Goal: Task Accomplishment & Management: Manage account settings

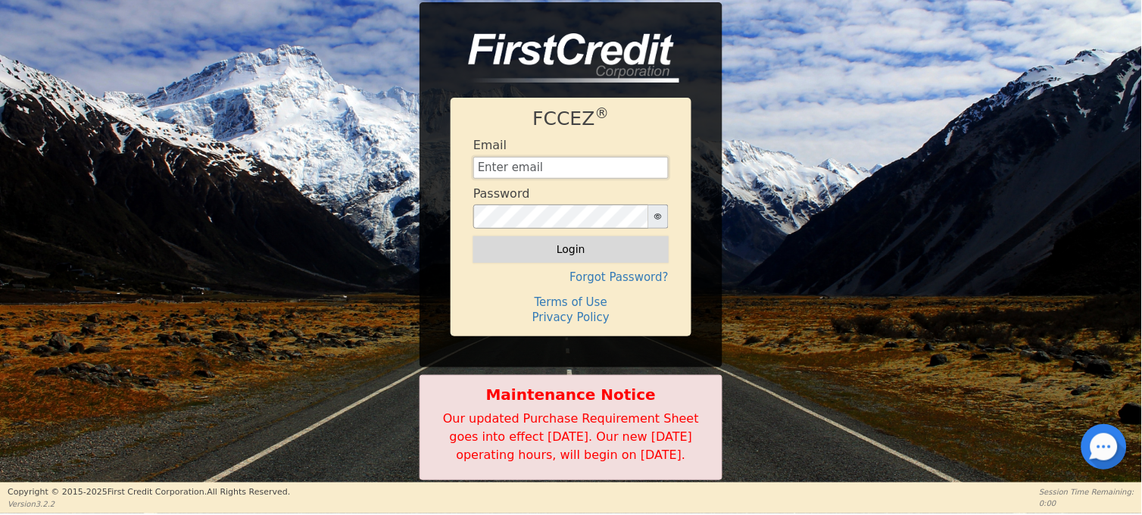
type input "[EMAIL_ADDRESS][DOMAIN_NAME]"
click at [530, 245] on button "Login" at bounding box center [570, 249] width 195 height 26
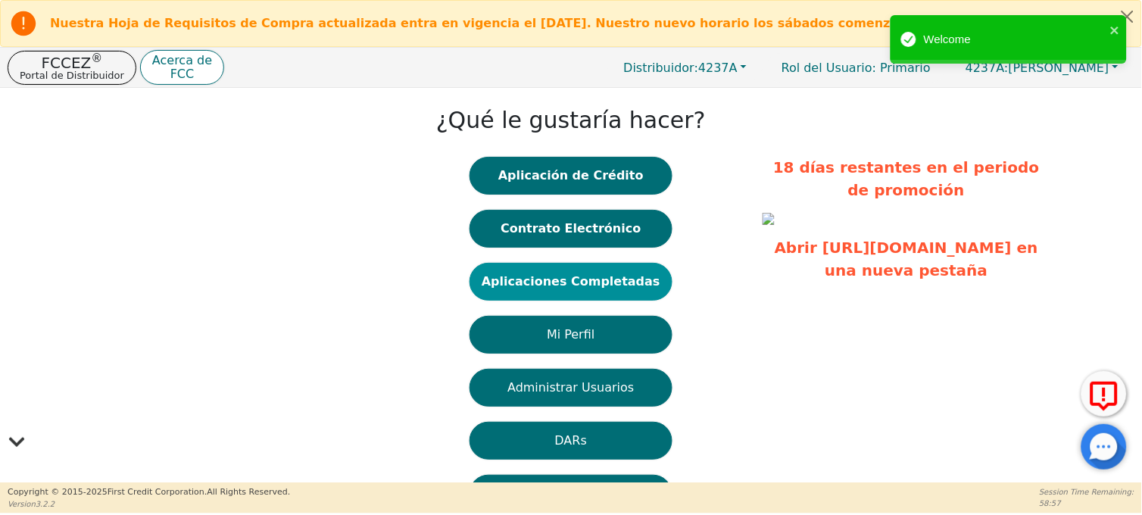
click at [551, 286] on button "Aplicaciones Completadas" at bounding box center [571, 282] width 203 height 38
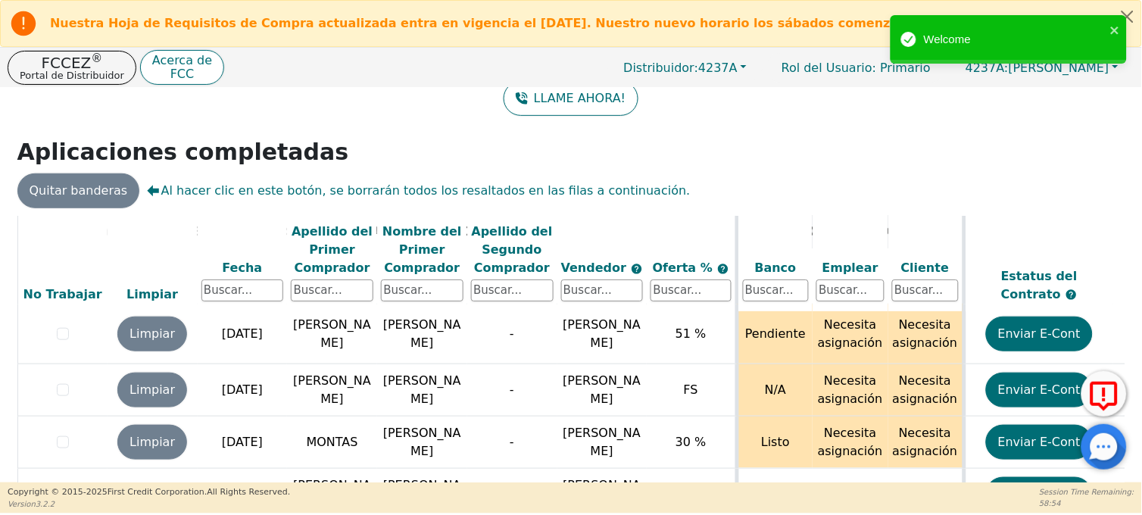
scroll to position [66, 0]
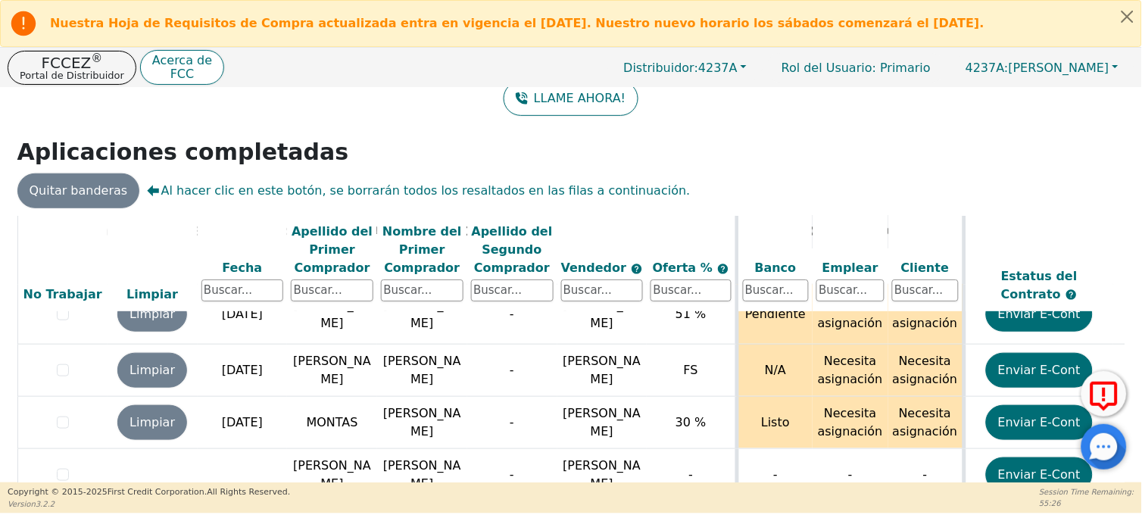
click at [848, 163] on div "Atrás Insignias: Mostrar insignia para todos los cambios de puntuación Mostrar …" at bounding box center [571, 118] width 1142 height 395
drag, startPoint x: 729, startPoint y: 418, endPoint x: 422, endPoint y: 467, distance: 310.7
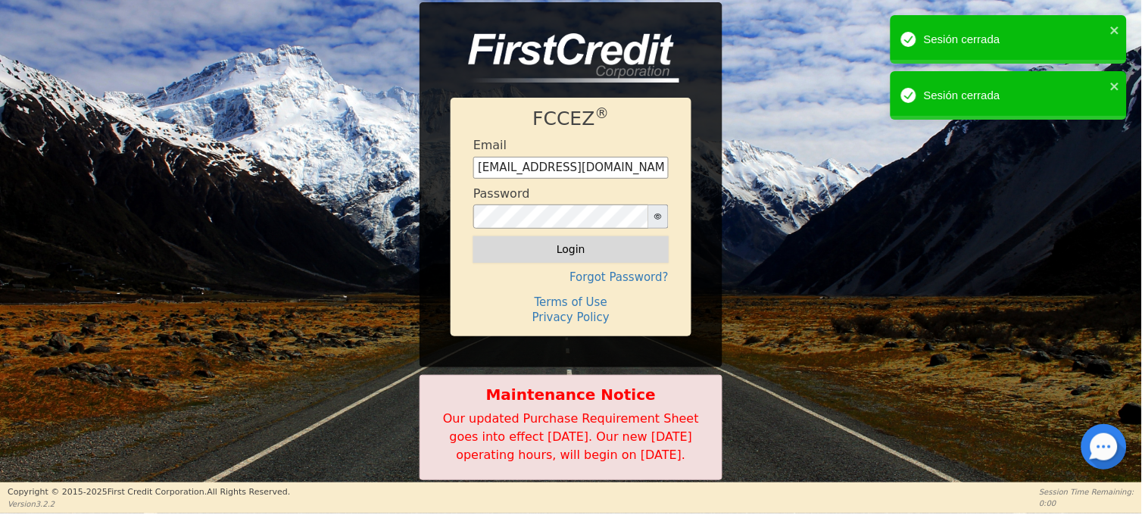
click at [535, 236] on button "Login" at bounding box center [570, 249] width 195 height 26
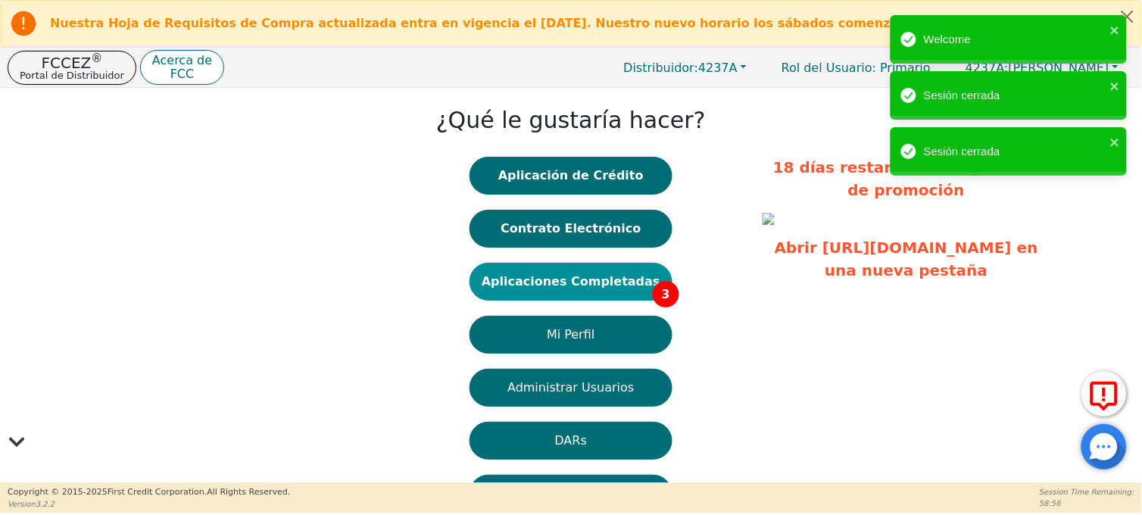
click at [544, 273] on button "Aplicaciones Completadas 3" at bounding box center [571, 282] width 203 height 38
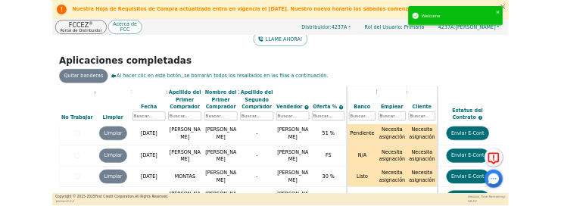
scroll to position [66, 0]
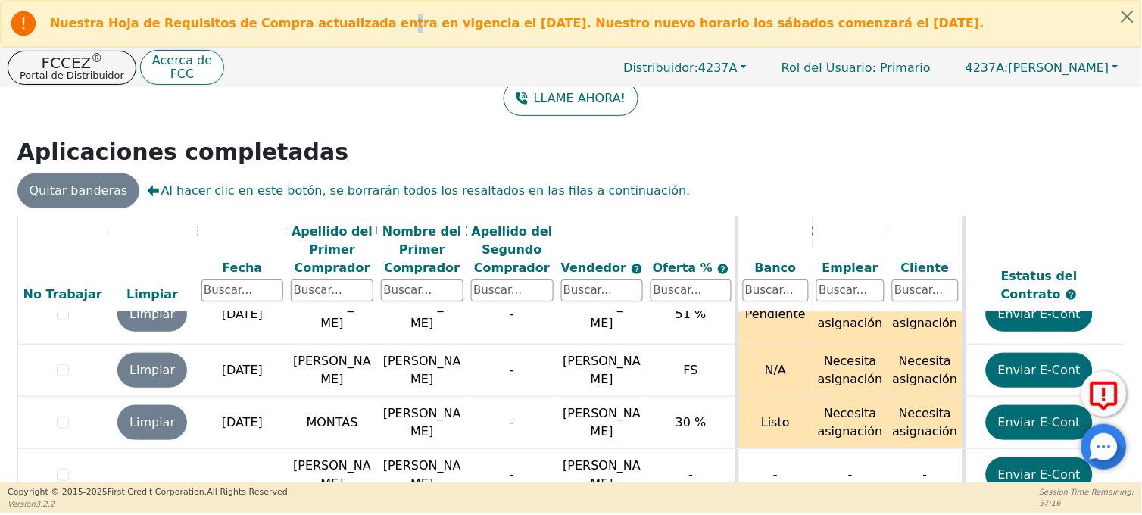
click at [357, 21] on b "Nuestra Hoja de Requisitos de Compra actualizada entra en vigencia el [DATE]. N…" at bounding box center [517, 23] width 935 height 14
drag, startPoint x: 357, startPoint y: 21, endPoint x: 568, endPoint y: 19, distance: 210.6
click at [568, 19] on b "Nuestra Hoja de Requisitos de Compra actualizada entra en vigencia el [DATE]. N…" at bounding box center [517, 23] width 935 height 14
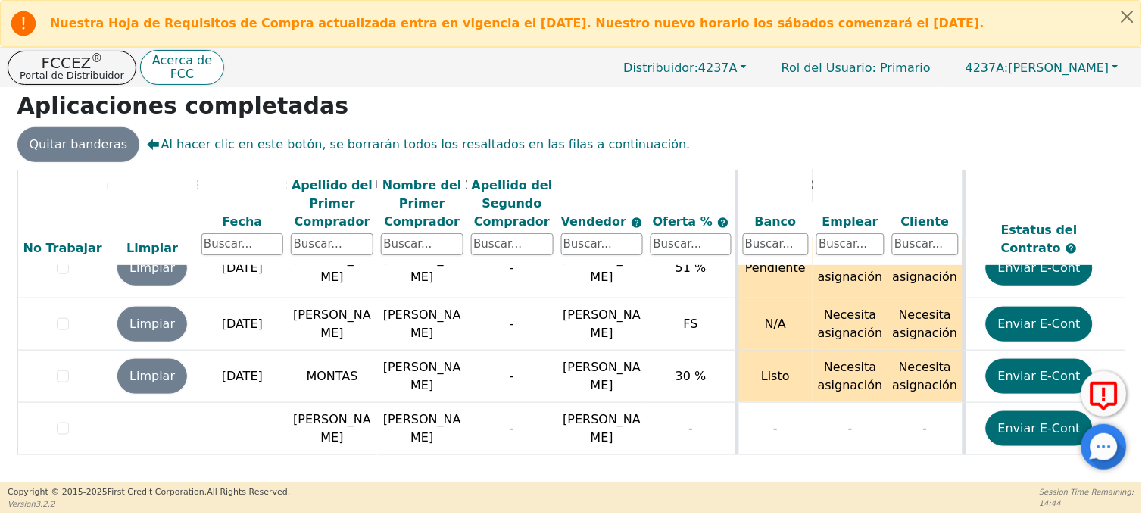
scroll to position [167, 0]
